Goal: Information Seeking & Learning: Find specific fact

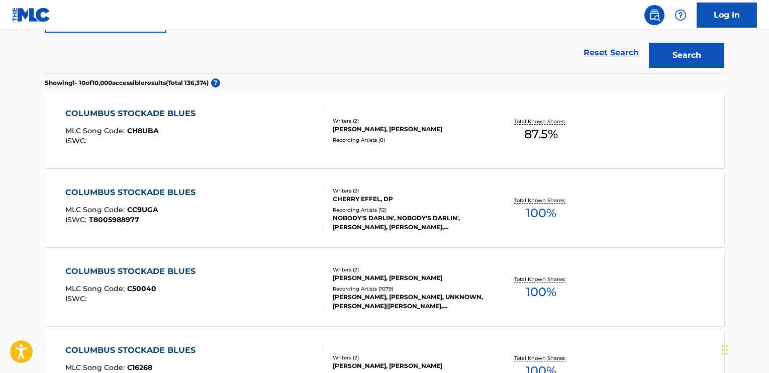
scroll to position [251, 0]
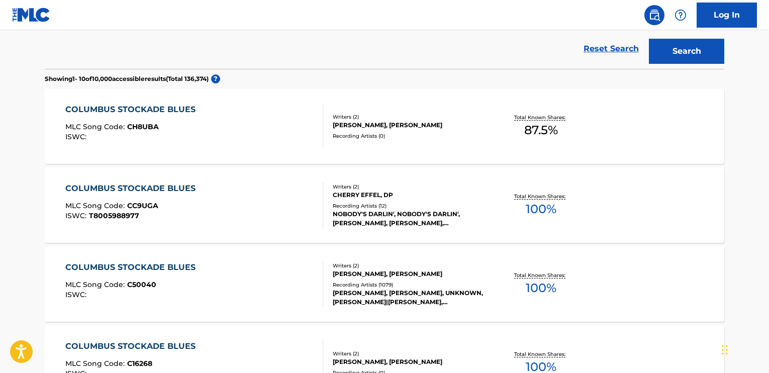
click at [145, 266] on div "COLUMBUS STOCKADE BLUES" at bounding box center [132, 267] width 135 height 12
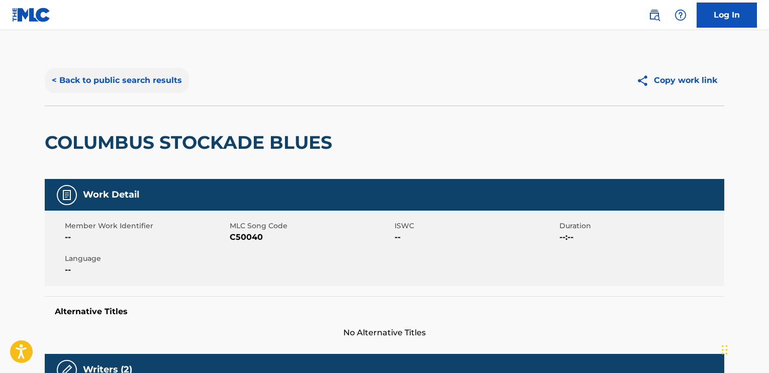
click at [78, 83] on button "< Back to public search results" at bounding box center [117, 80] width 144 height 25
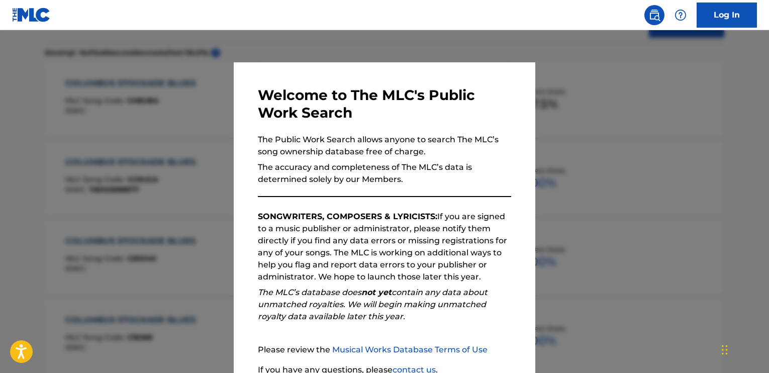
click at [159, 99] on div at bounding box center [384, 216] width 769 height 373
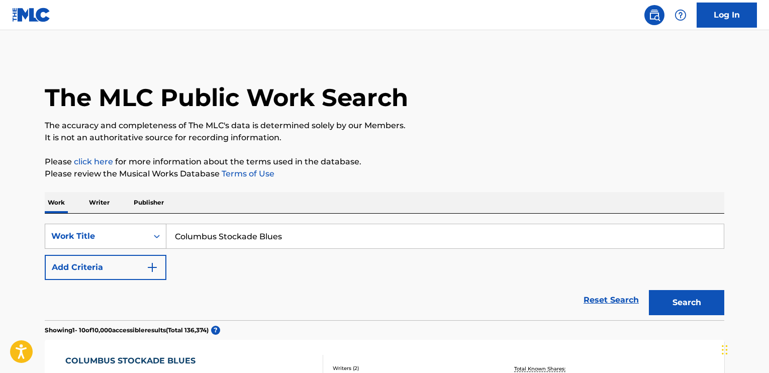
drag, startPoint x: 297, startPoint y: 232, endPoint x: 94, endPoint y: 226, distance: 202.8
click at [94, 226] on div "SearchWithCriteria06c6cba4-0131-4de8-86d2-e774cf352450 Work Title Columbus Stoc…" at bounding box center [385, 236] width 680 height 25
paste input "Sticks And Ston"
type input "Sticks And Stones"
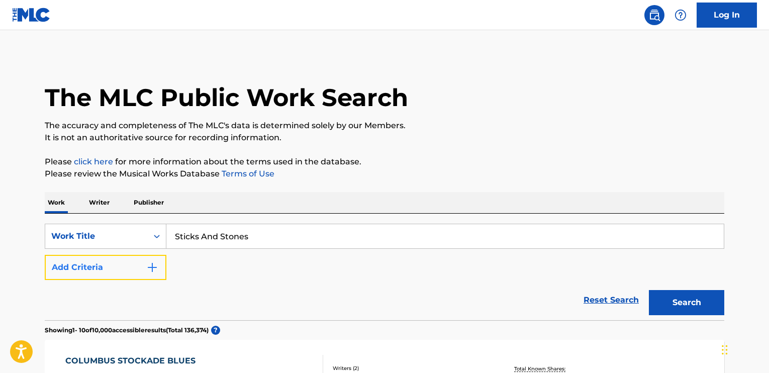
click at [150, 264] on img "Search Form" at bounding box center [152, 267] width 12 height 12
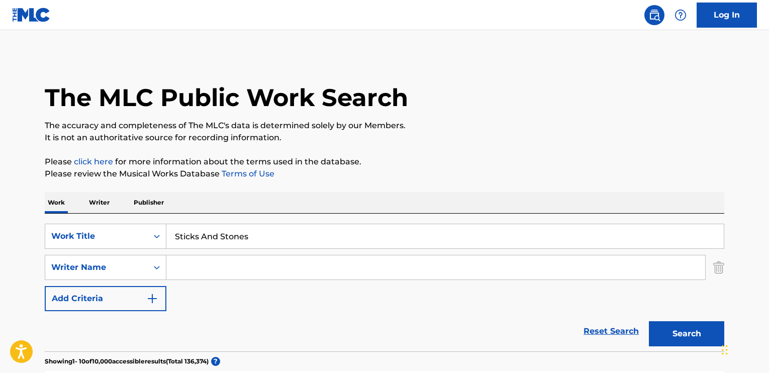
click at [208, 259] on input "Search Form" at bounding box center [435, 267] width 539 height 24
type input "[PERSON_NAME]"
click at [680, 328] on button "Search" at bounding box center [686, 333] width 75 height 25
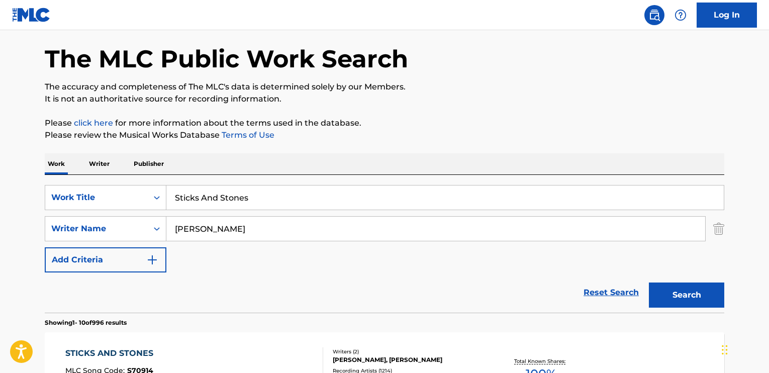
scroll to position [151, 0]
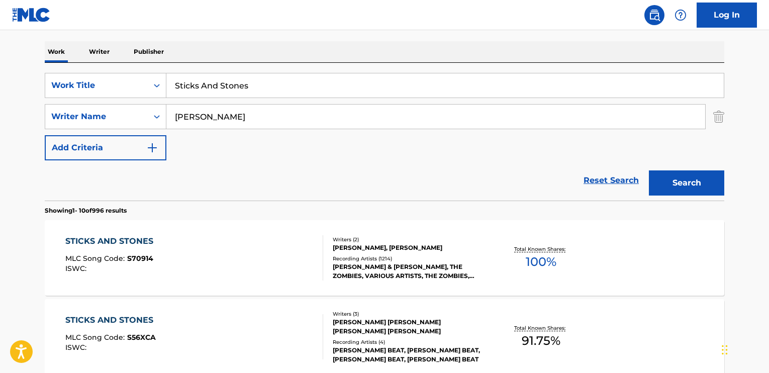
click at [138, 243] on div "STICKS AND STONES" at bounding box center [111, 241] width 93 height 12
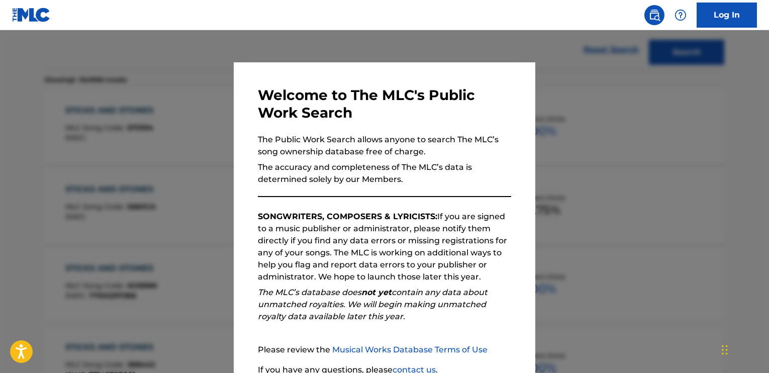
scroll to position [302, 0]
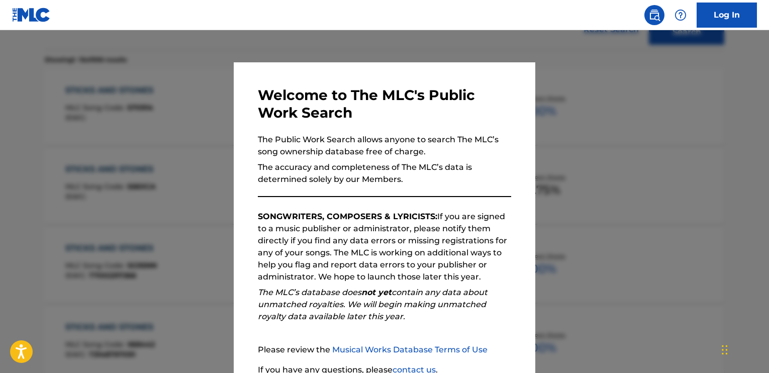
click at [169, 209] on div at bounding box center [384, 216] width 769 height 373
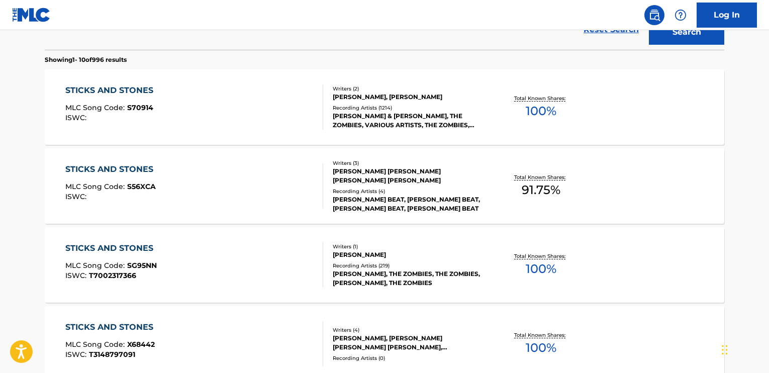
click at [136, 245] on div "STICKS AND STONES" at bounding box center [111, 248] width 93 height 12
